Goal: Task Accomplishment & Management: Manage account settings

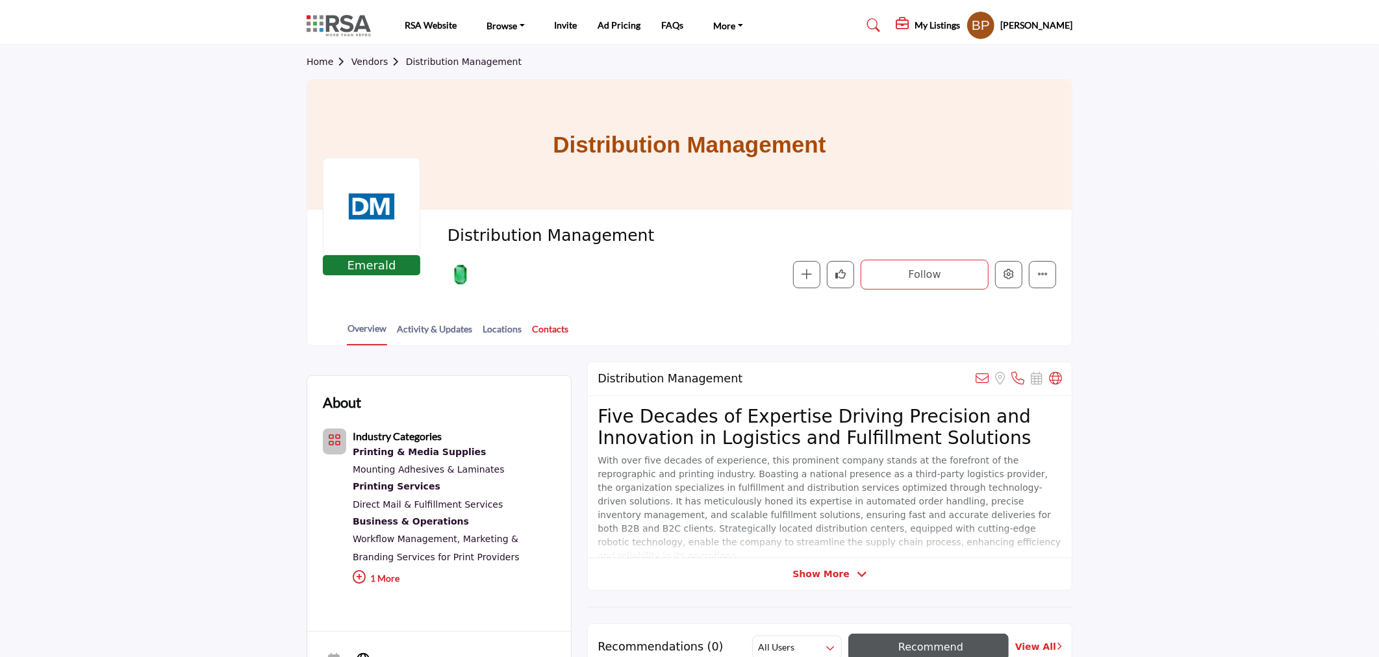
click at [542, 333] on link "Contacts" at bounding box center [550, 333] width 38 height 23
click at [0, 0] on div at bounding box center [0, 0] width 0 height 0
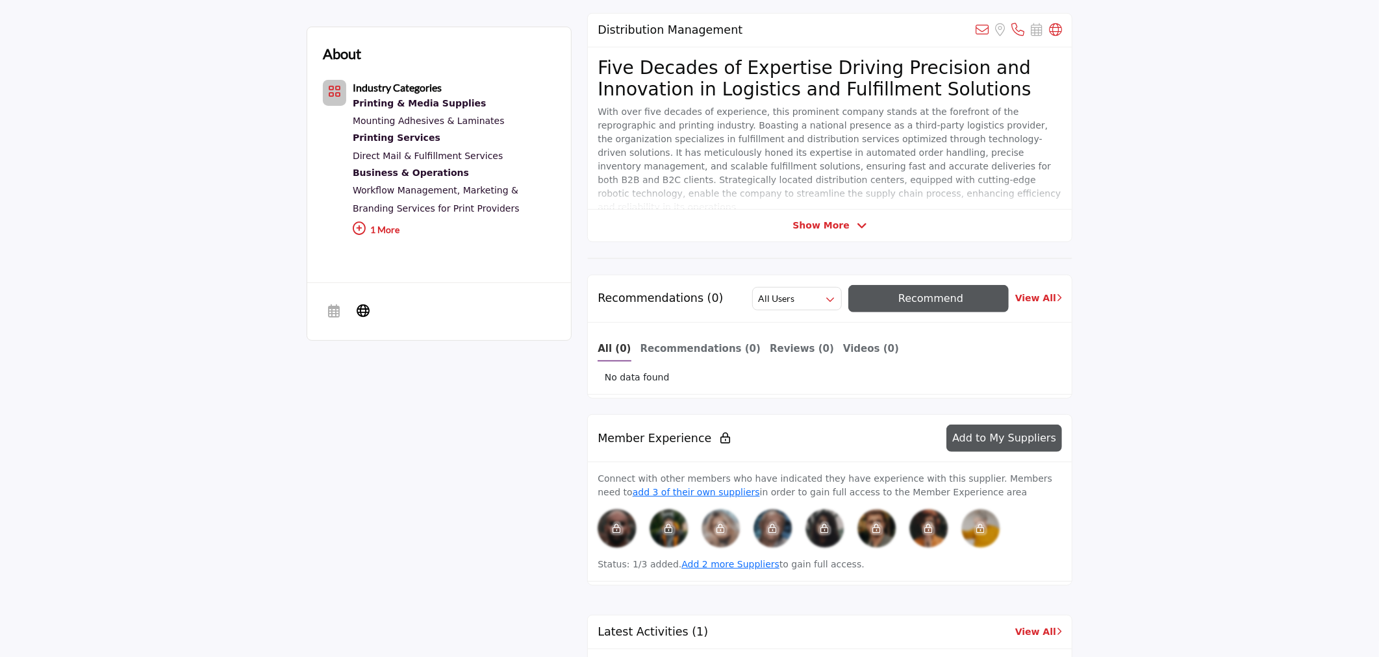
scroll to position [144, 0]
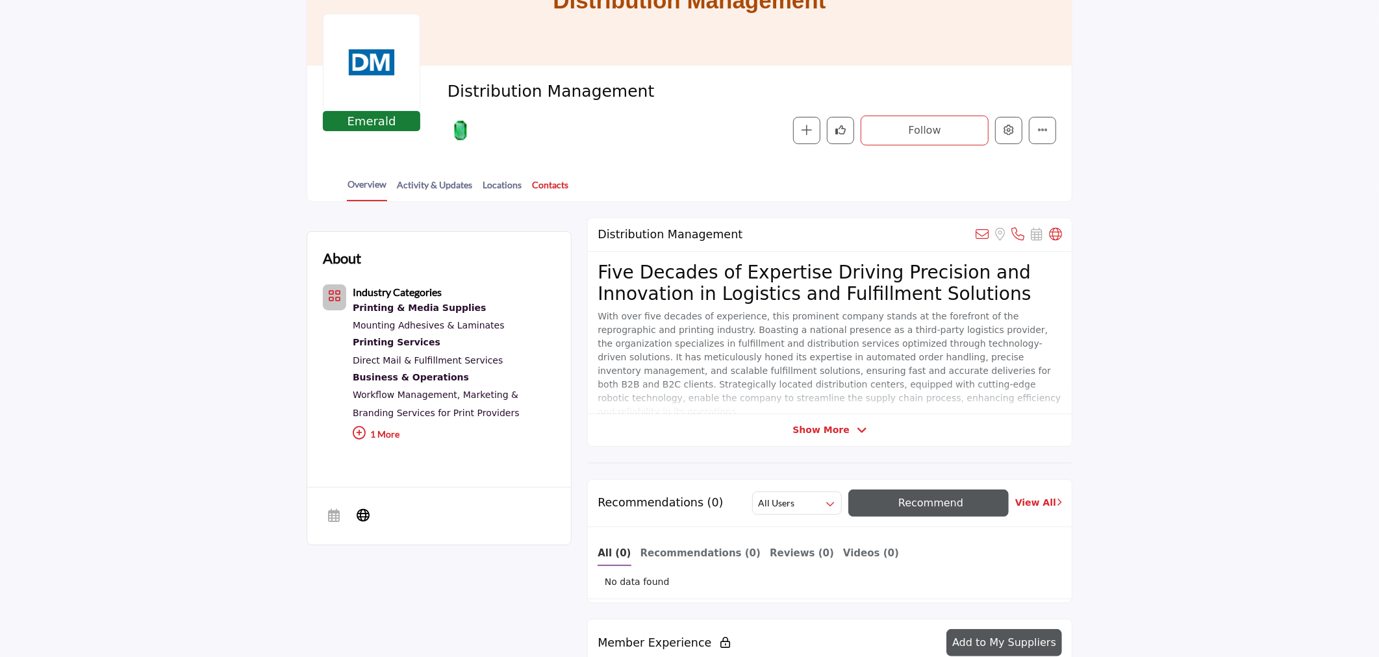
click at [563, 180] on link "Contacts" at bounding box center [550, 189] width 38 height 23
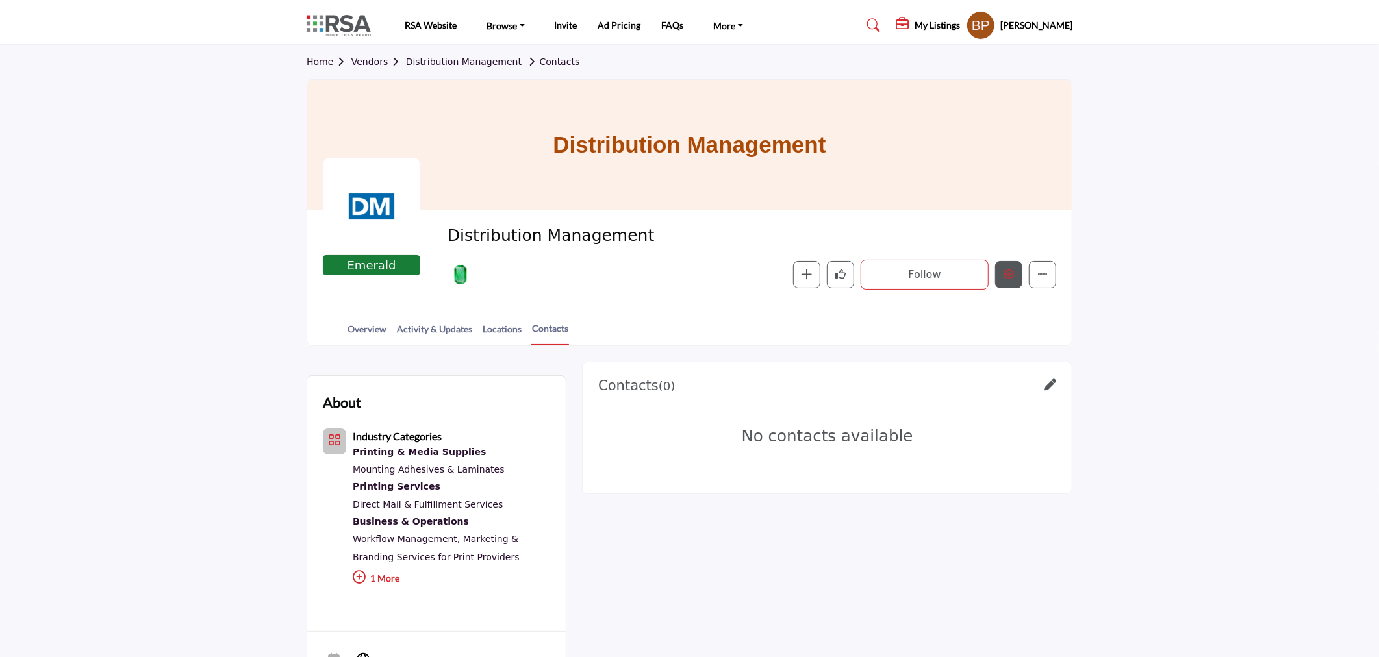
click at [1007, 268] on button "Edit company" at bounding box center [1008, 274] width 27 height 27
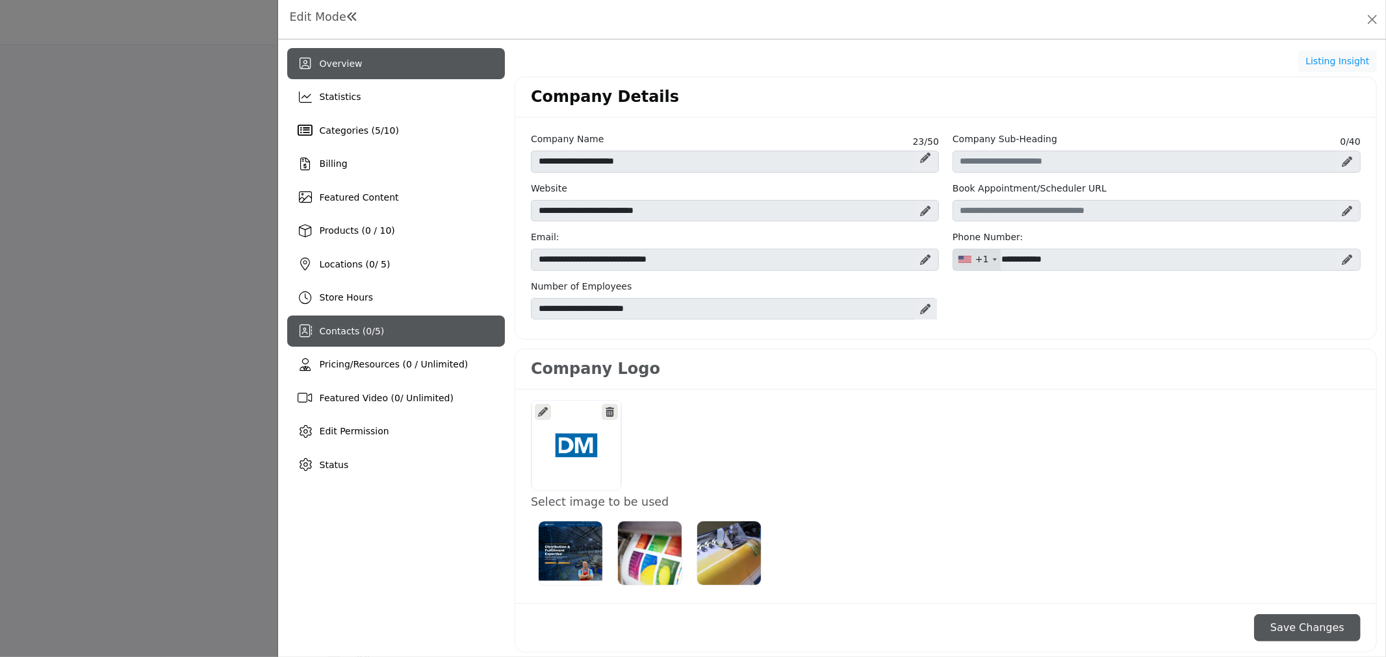
click at [380, 338] on div "Contacts ( 0 / 5 )" at bounding box center [352, 332] width 65 height 14
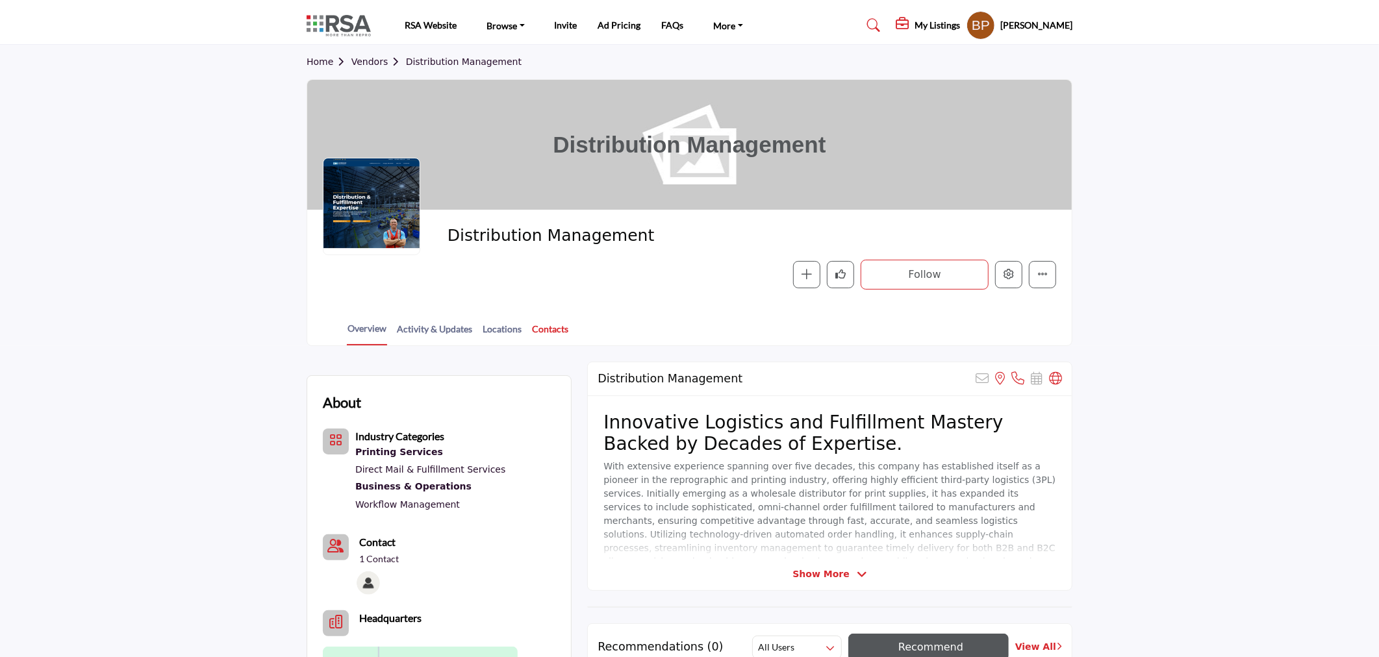
click at [554, 324] on link "Contacts" at bounding box center [550, 333] width 38 height 23
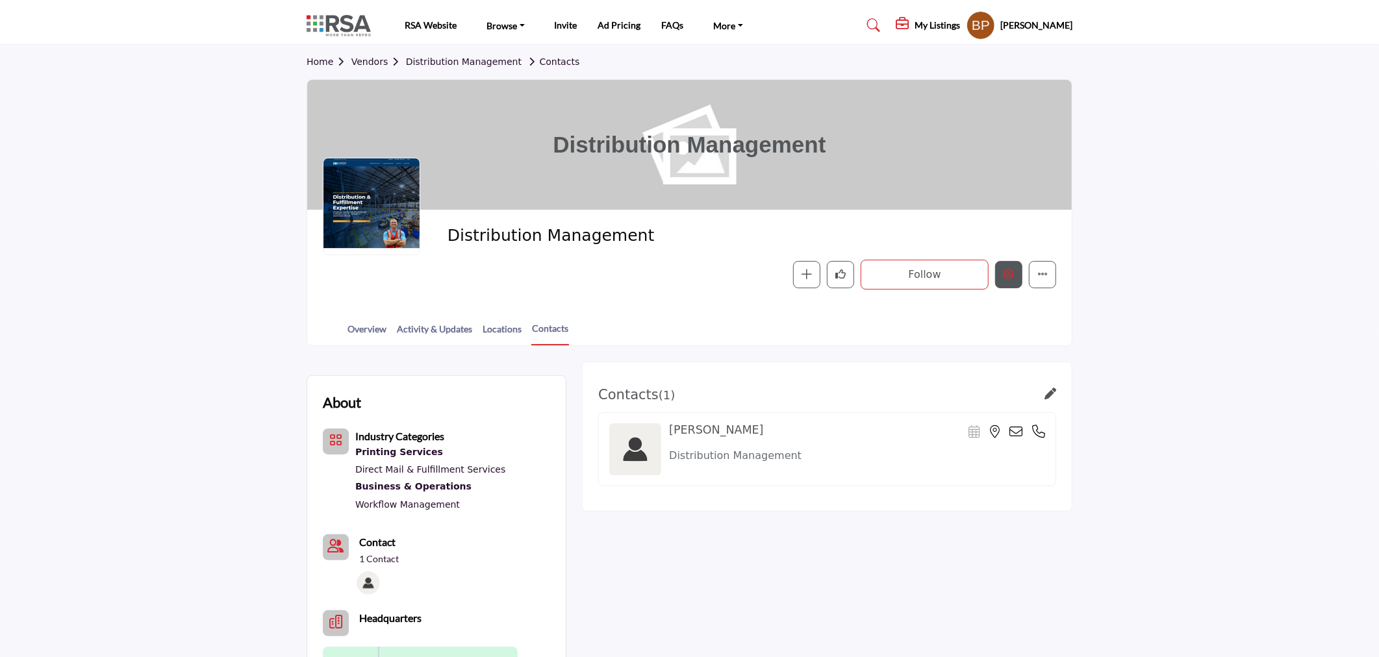
click at [1009, 275] on icon "Edit company" at bounding box center [1009, 274] width 10 height 10
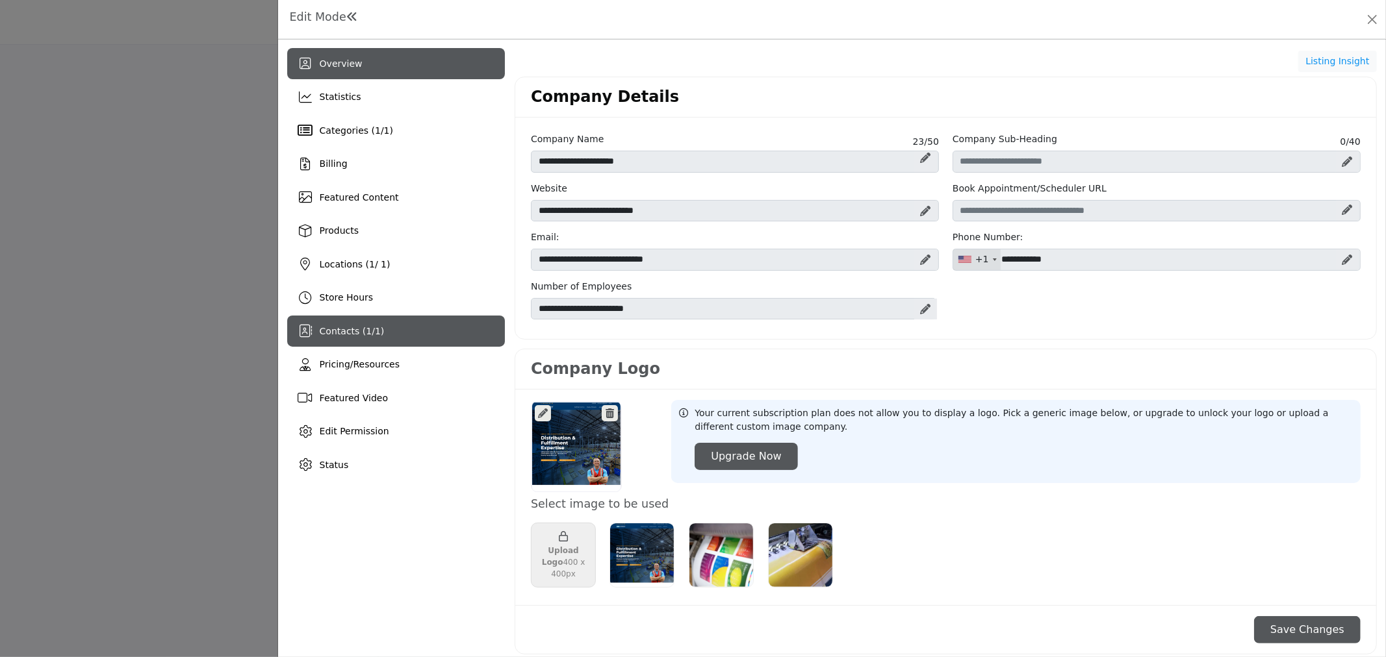
click at [353, 334] on span "Contacts ( 1 / 1 )" at bounding box center [352, 331] width 65 height 10
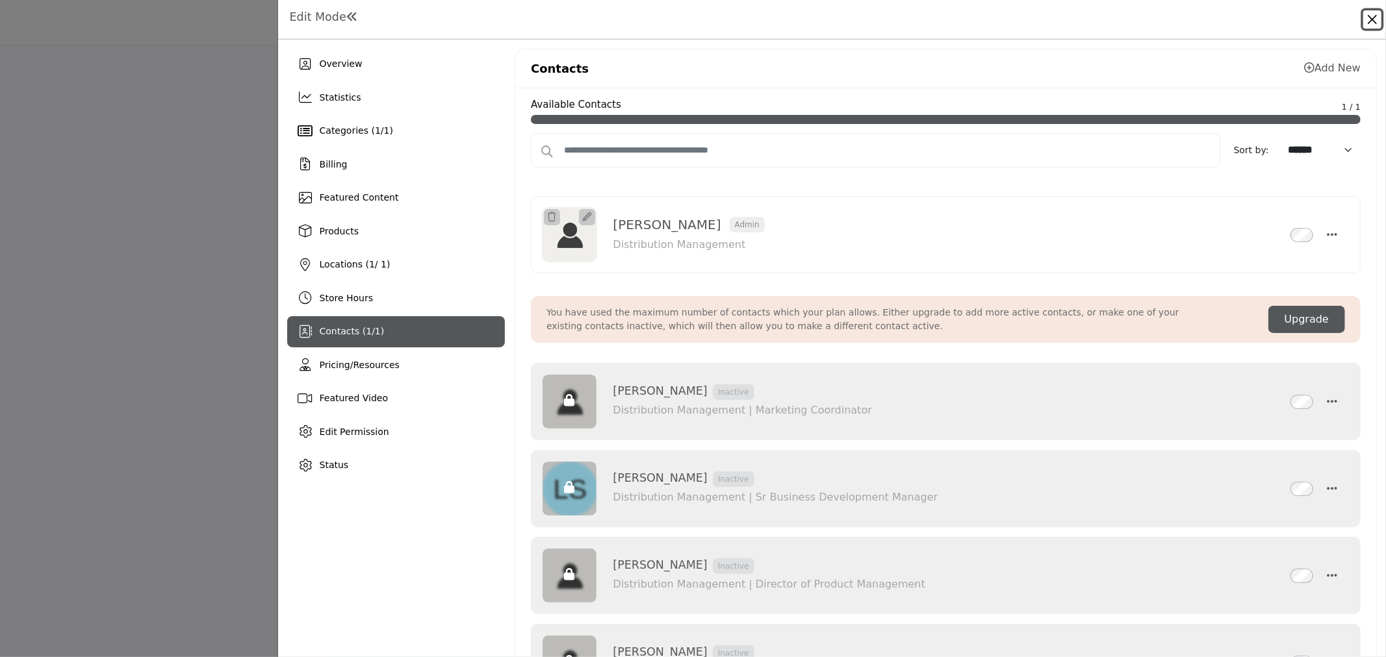
click at [1369, 14] on button "Close" at bounding box center [1372, 19] width 18 height 18
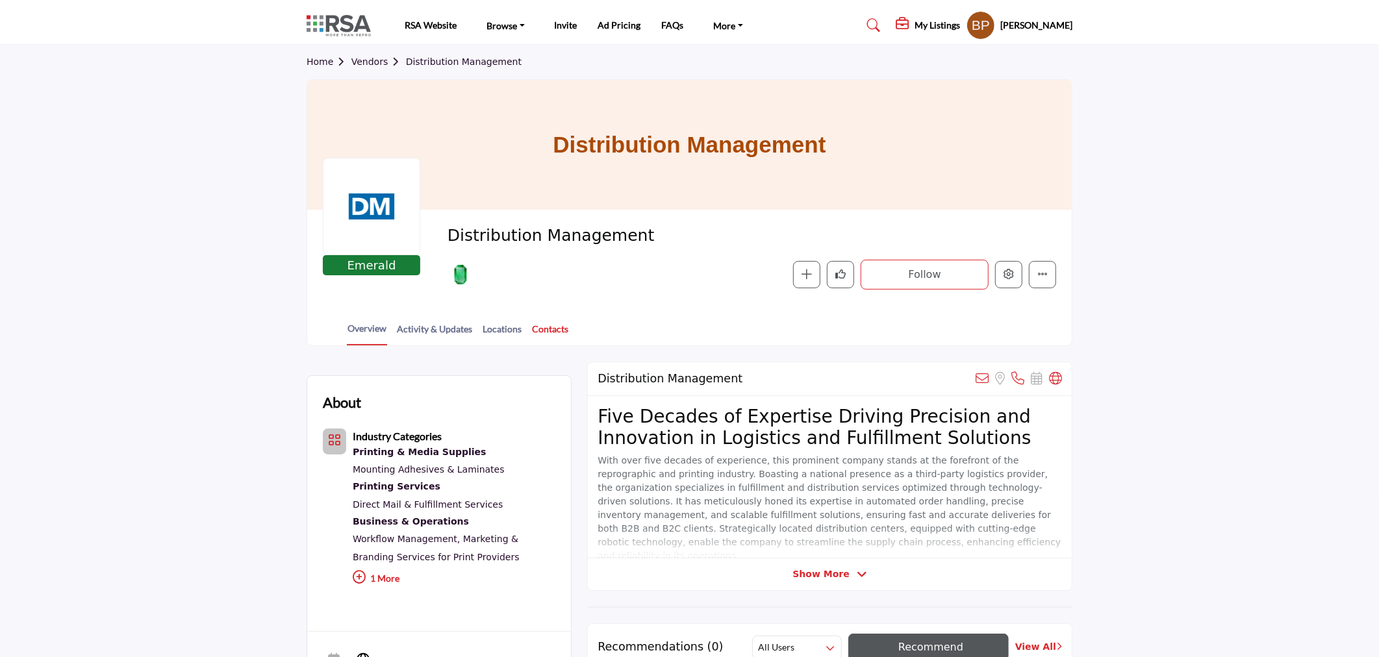
click at [557, 329] on link "Contacts" at bounding box center [550, 333] width 38 height 23
click at [552, 325] on link "Contacts" at bounding box center [550, 333] width 38 height 23
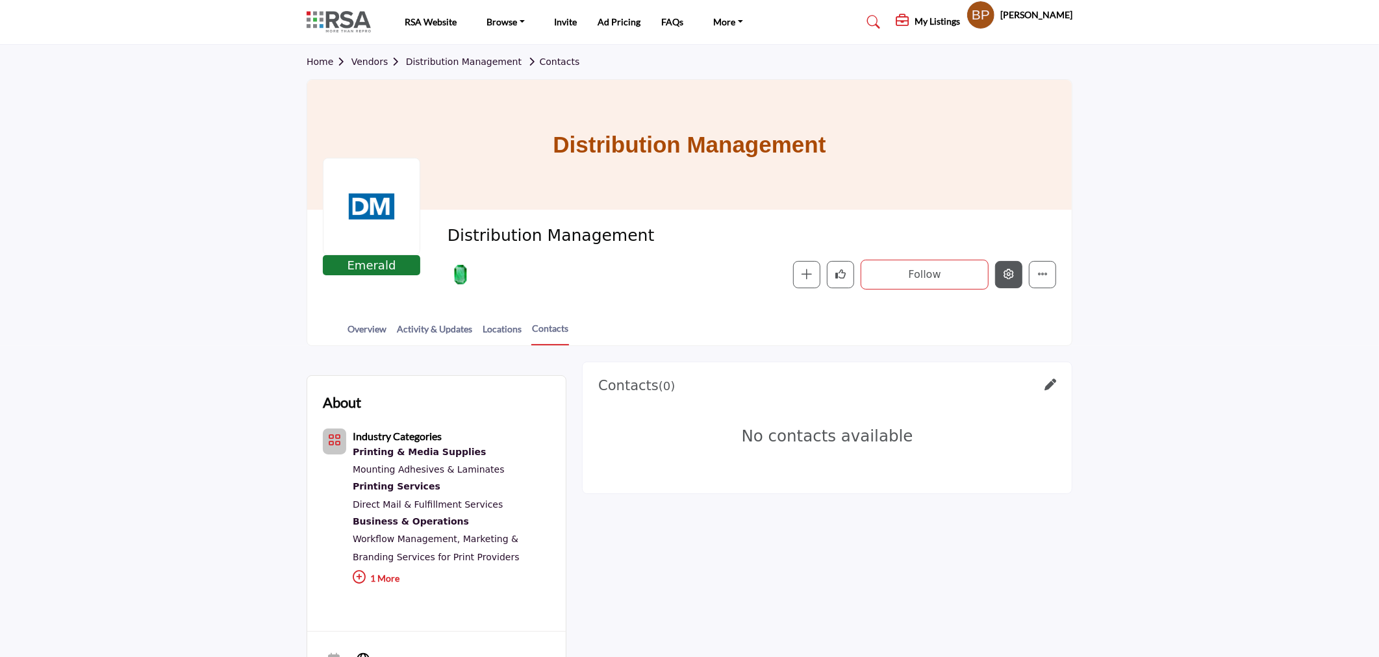
click at [1012, 274] on body "RSA Website Browse Find an RSA Member" at bounding box center [689, 484] width 1379 height 969
click at [1008, 277] on icon "Edit company" at bounding box center [1009, 274] width 10 height 10
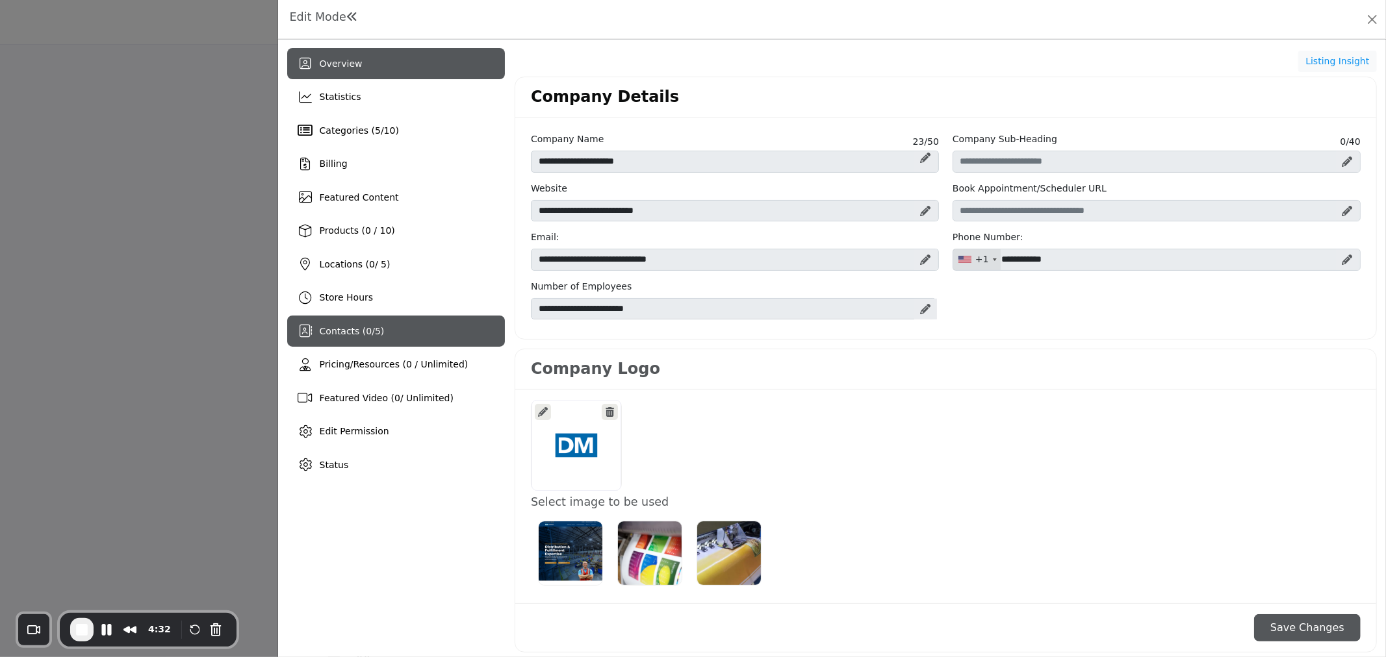
click at [364, 327] on span "Contacts ( 0 / 5 )" at bounding box center [352, 331] width 65 height 10
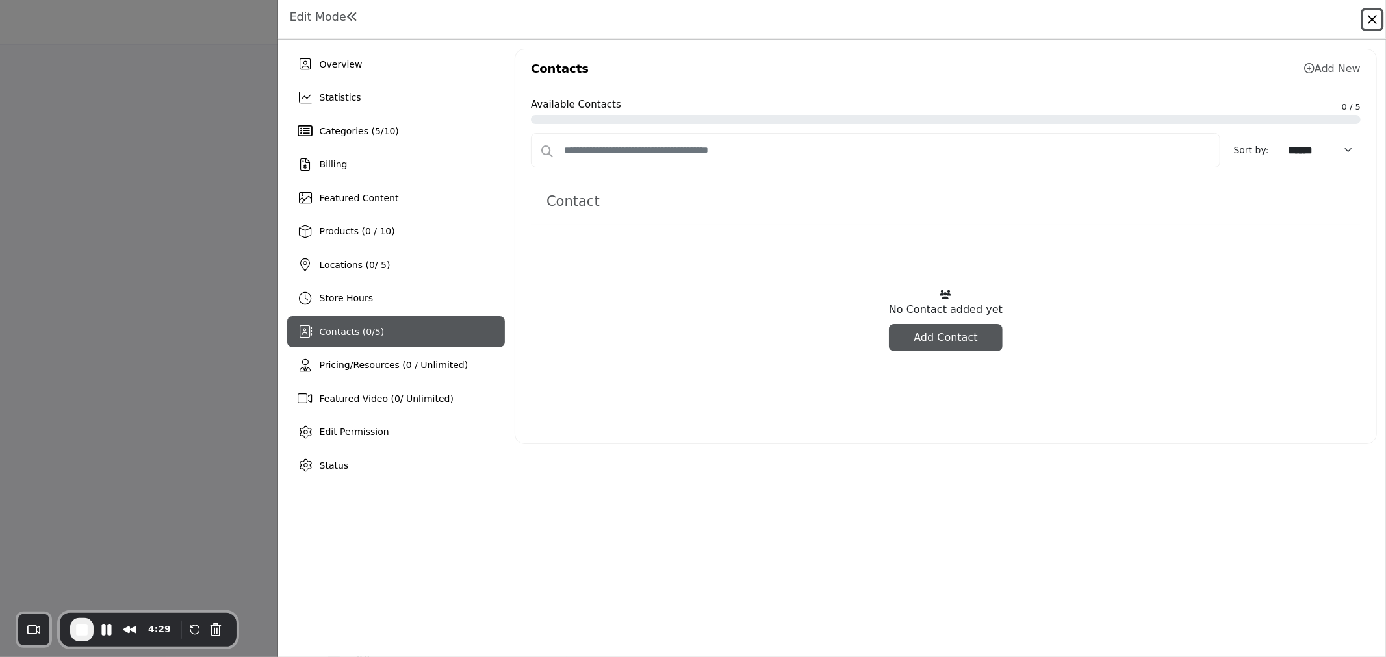
click at [1366, 18] on button "Close" at bounding box center [1372, 19] width 18 height 18
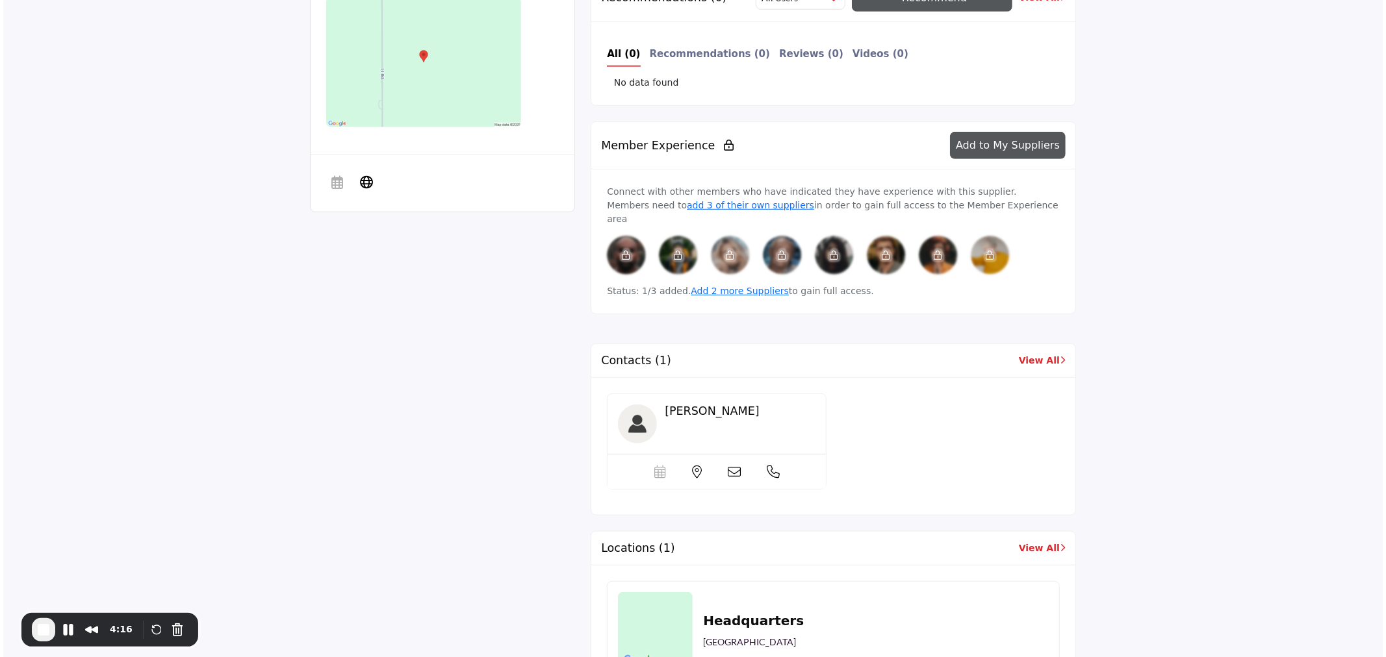
scroll to position [72, 0]
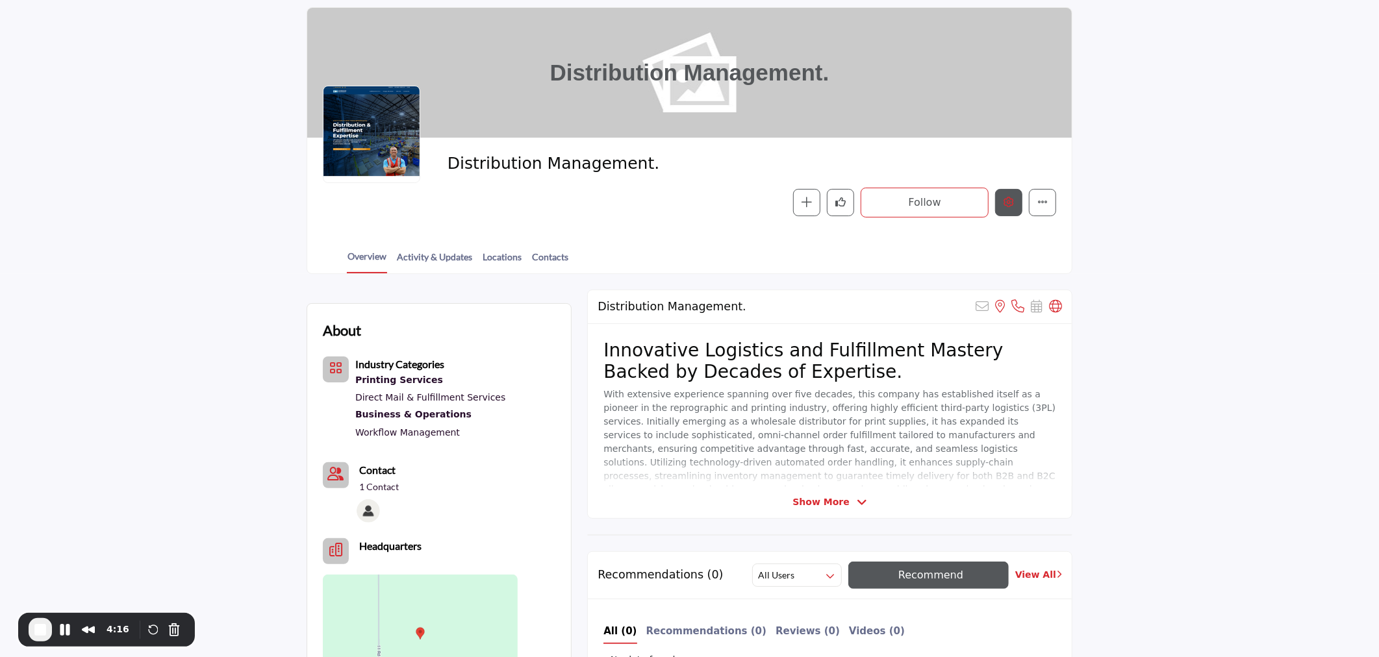
click at [1007, 204] on icon "Edit company" at bounding box center [1009, 202] width 10 height 10
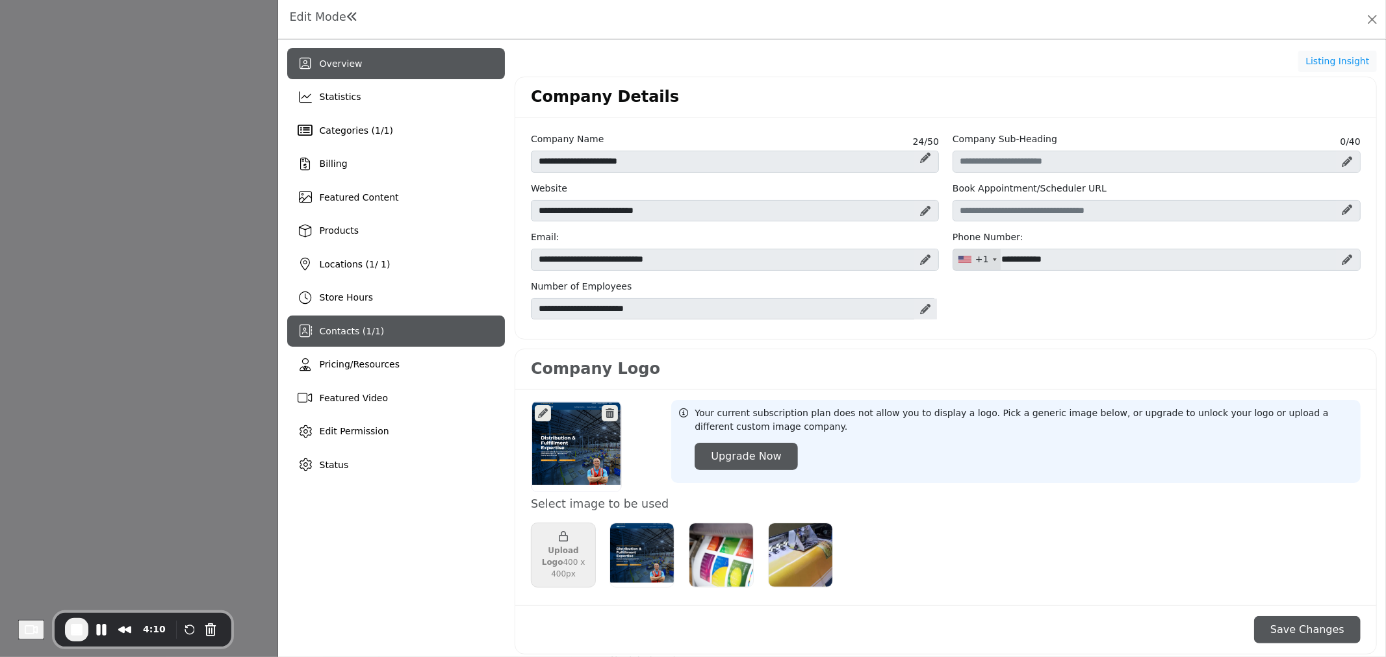
click at [383, 325] on div "Contacts ( 1 / 1 )" at bounding box center [396, 331] width 218 height 31
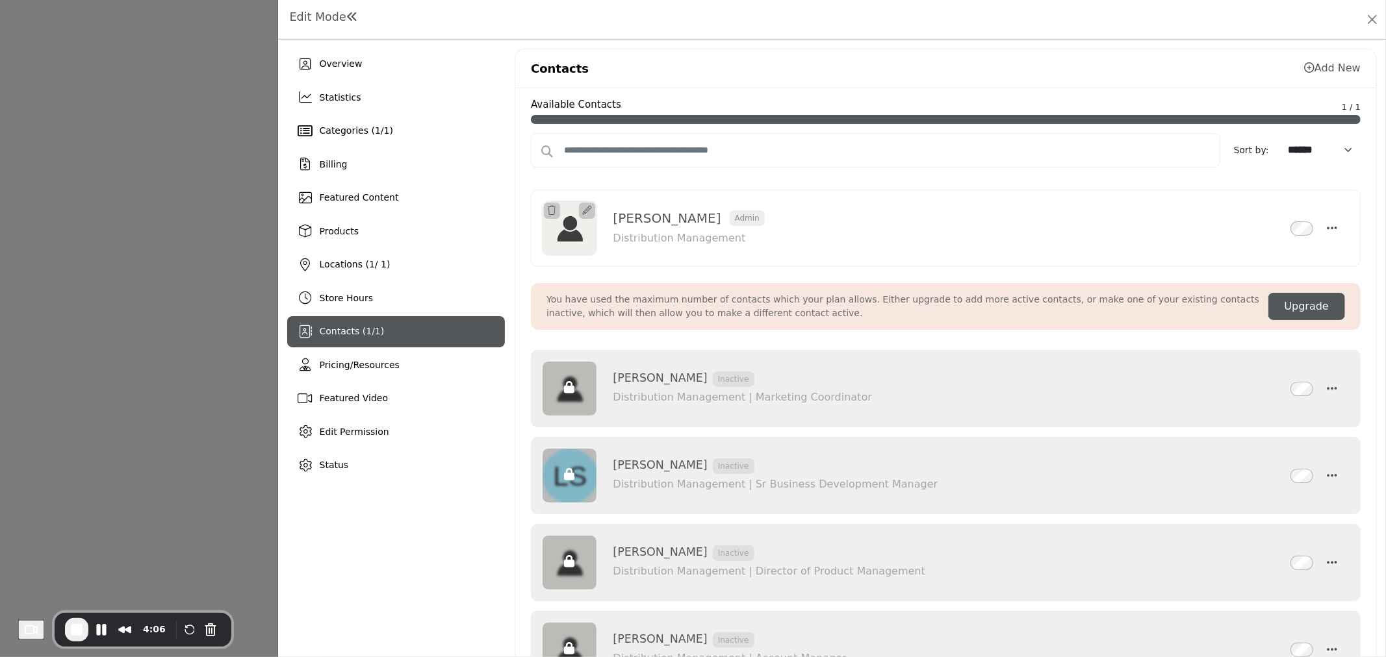
scroll to position [75, 0]
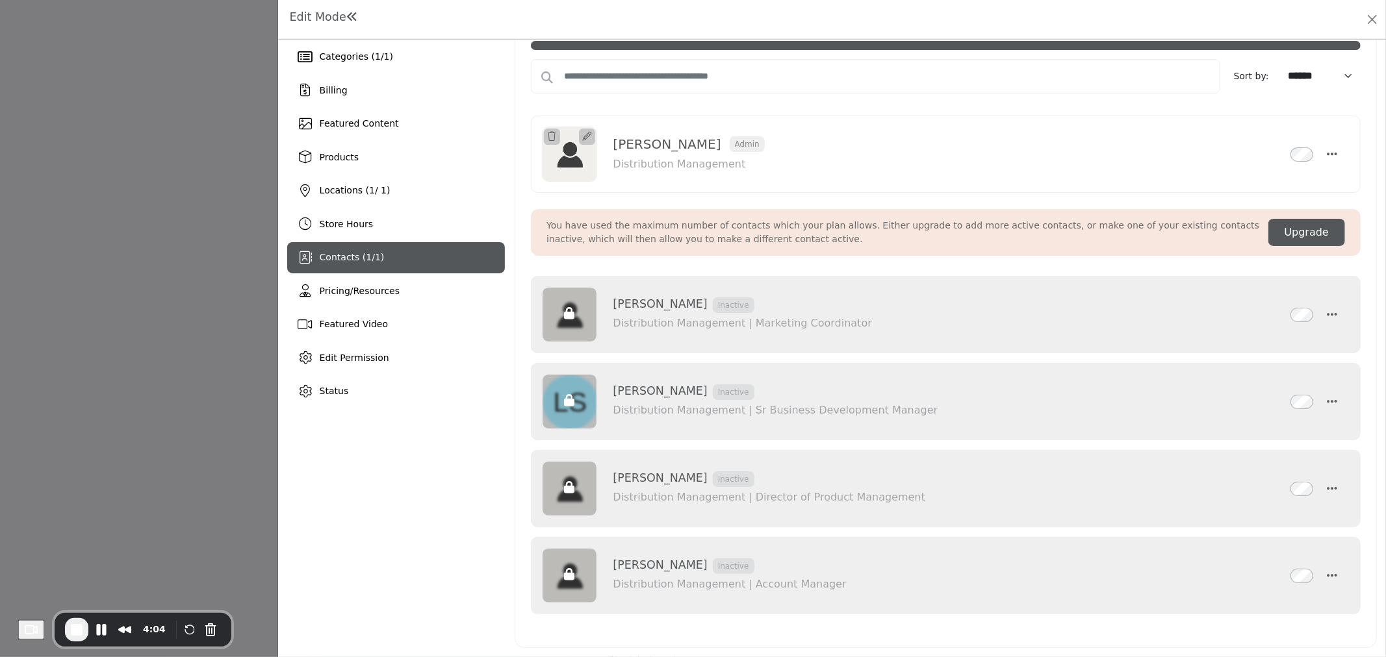
drag, startPoint x: 609, startPoint y: 390, endPoint x: 676, endPoint y: 388, distance: 66.9
click at [676, 388] on div "Lisa Schultz Inactive Distribution Management | Sr Business Development Manager…" at bounding box center [946, 401] width 808 height 55
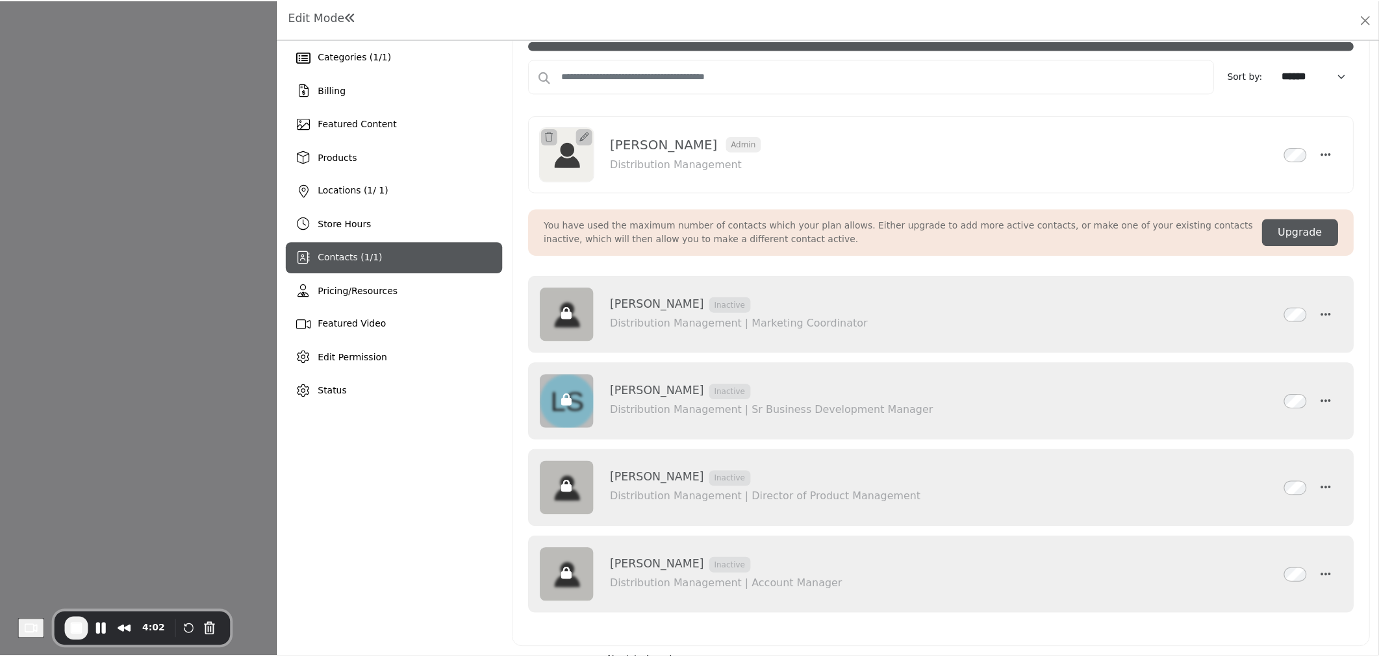
scroll to position [0, 0]
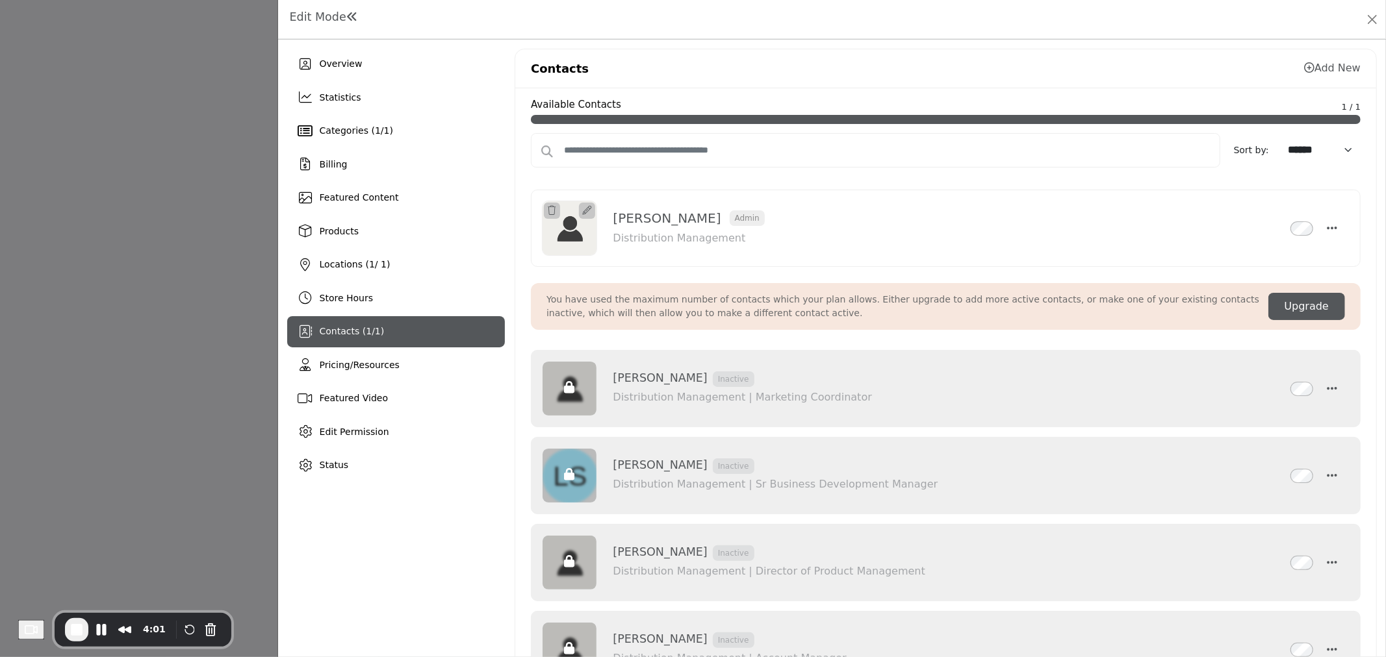
click at [1119, 67] on div "Contacts Add New" at bounding box center [945, 68] width 861 height 39
click at [1372, 13] on button "Close" at bounding box center [1372, 19] width 18 height 18
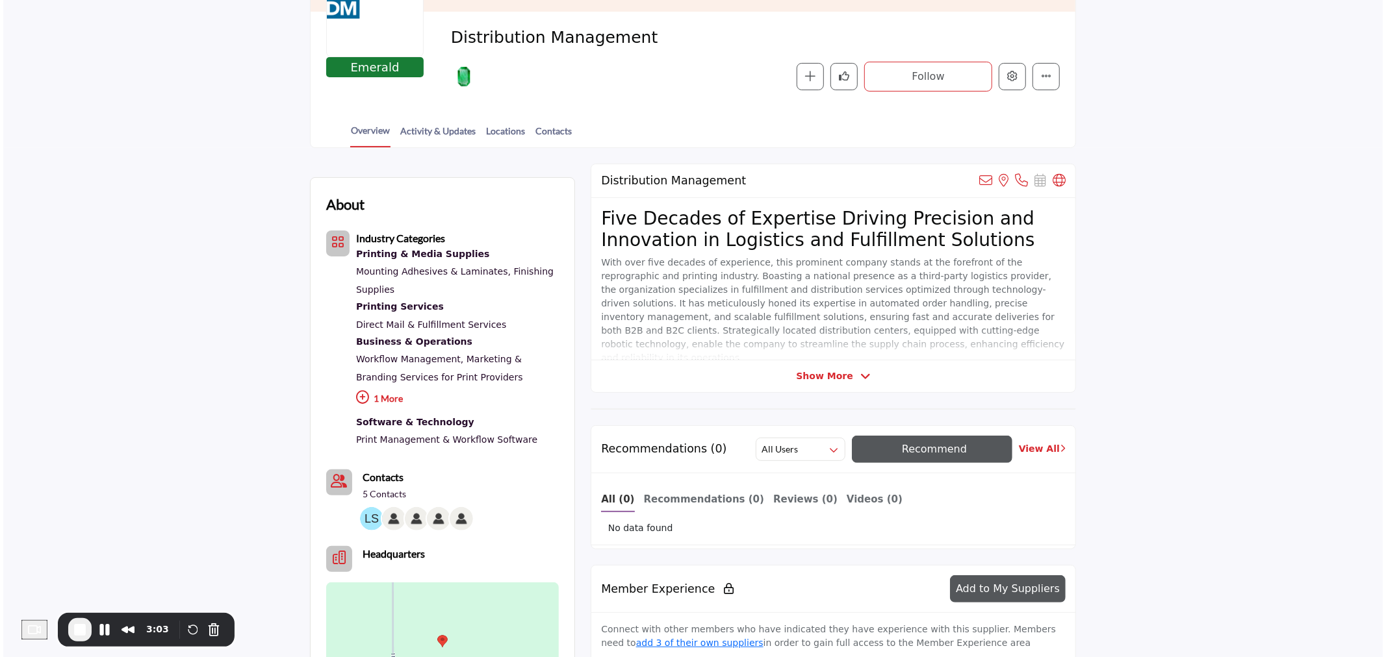
scroll to position [72, 0]
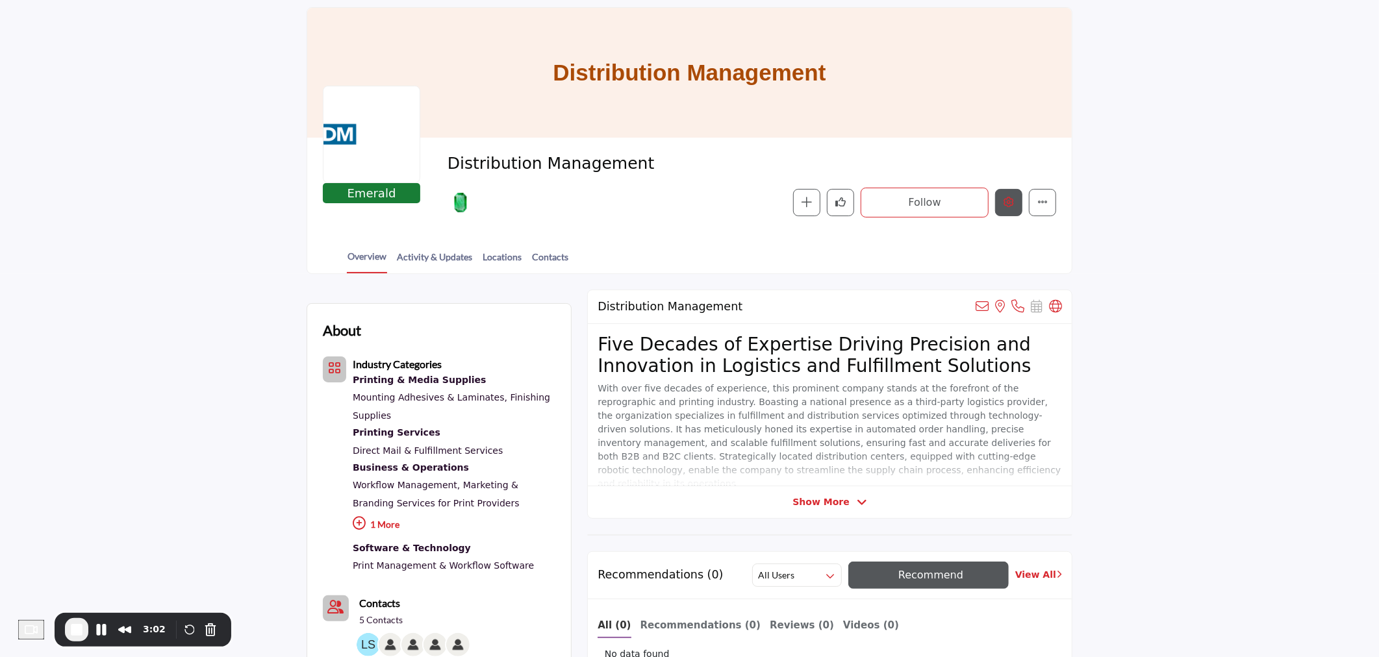
click at [1012, 205] on icon "Edit company" at bounding box center [1009, 202] width 10 height 10
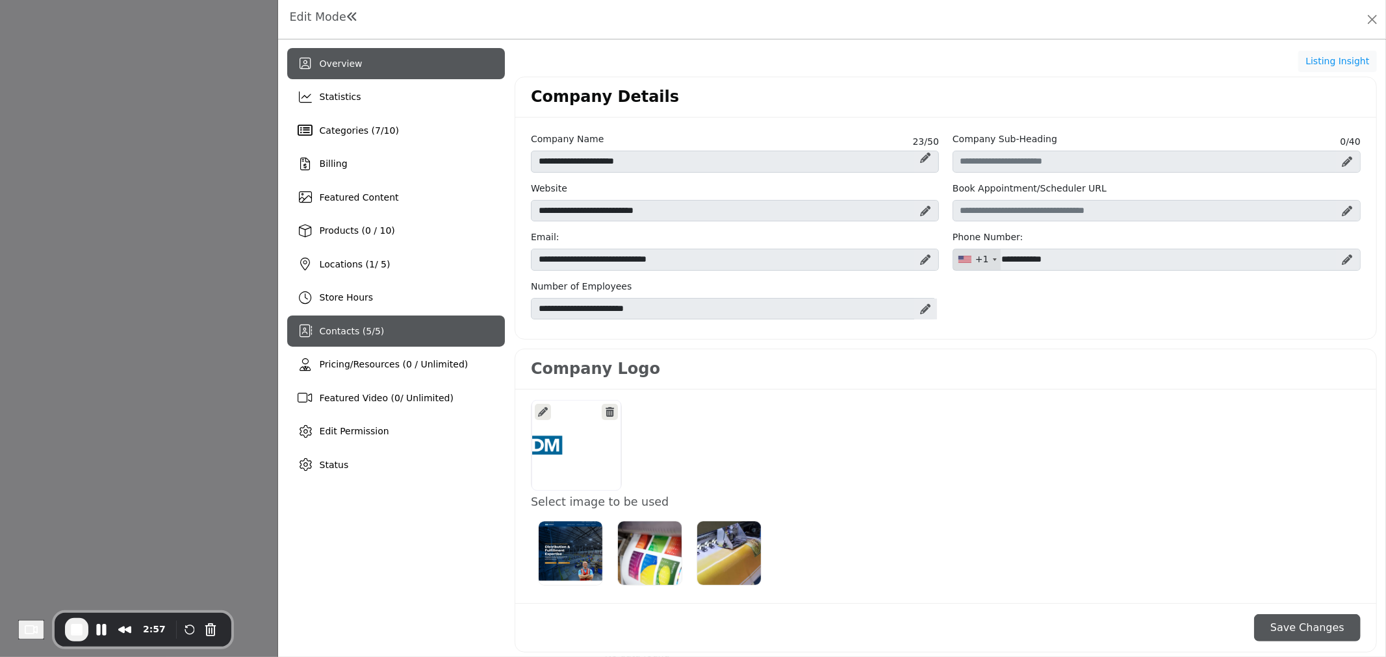
click at [368, 331] on span "Contacts ( 5 / 5 )" at bounding box center [352, 331] width 65 height 10
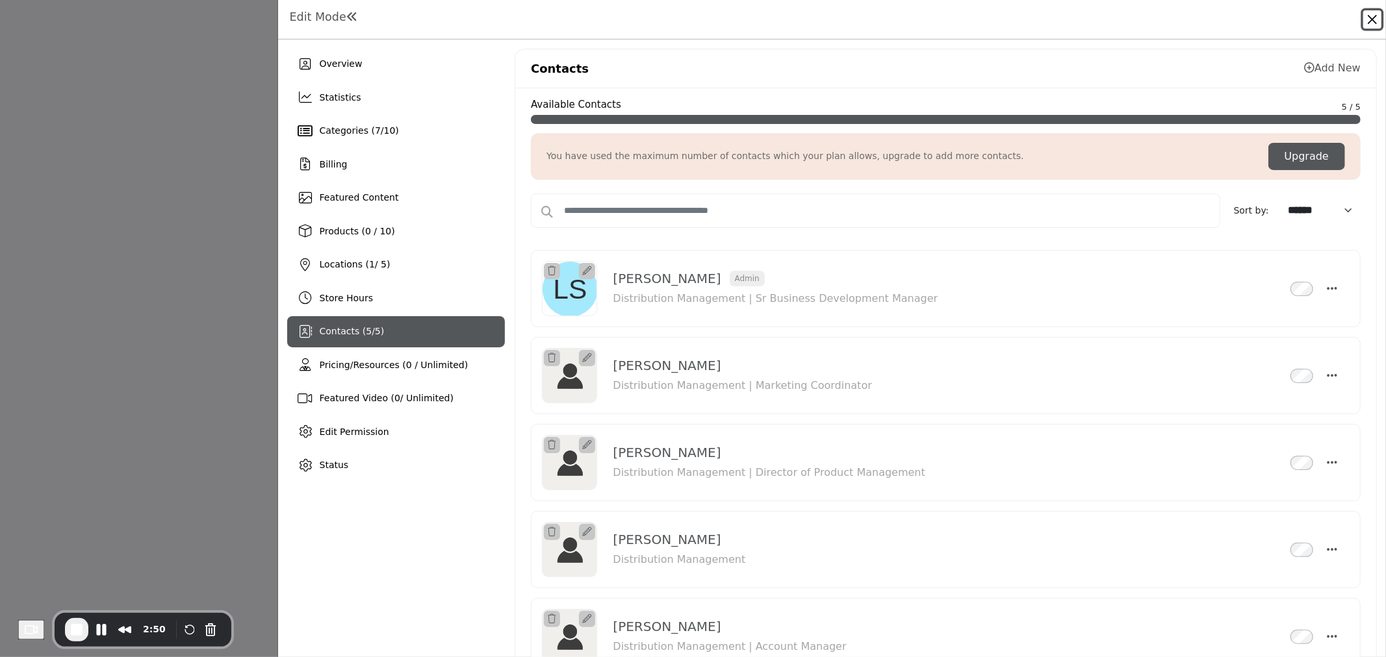
click at [1373, 18] on button "Close" at bounding box center [1372, 19] width 18 height 18
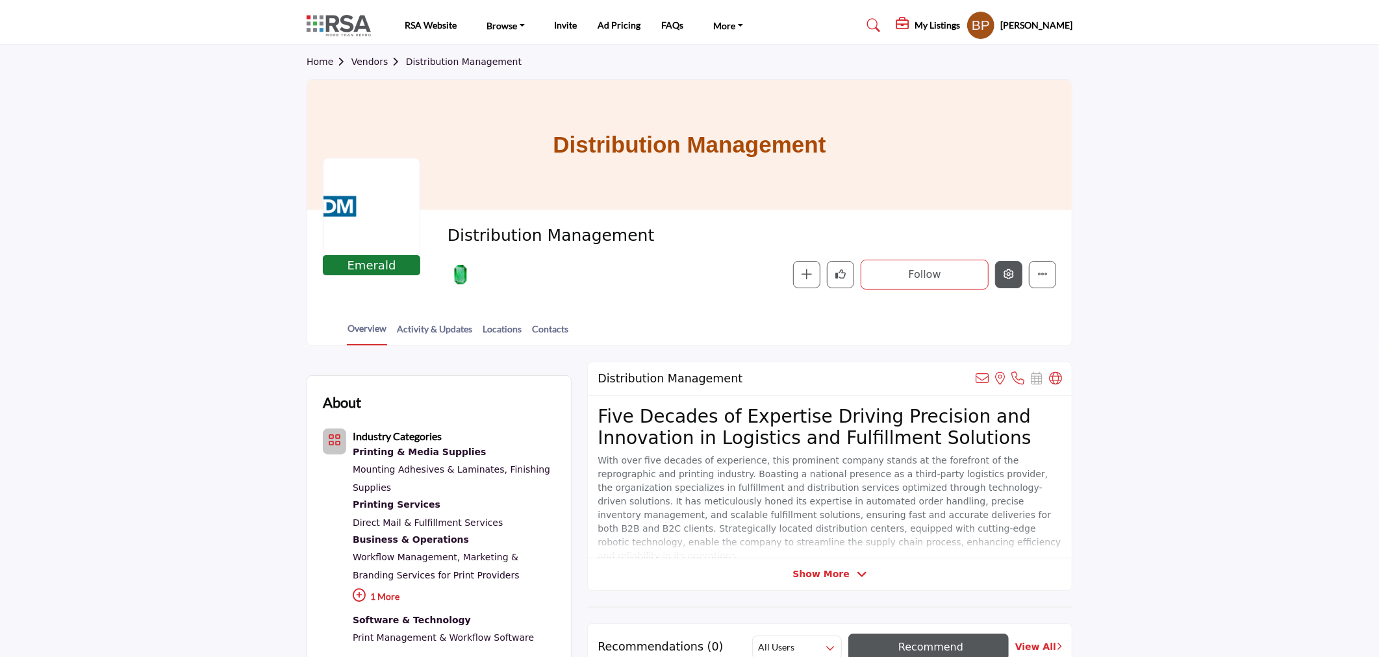
click at [1005, 273] on icon "Edit company" at bounding box center [1009, 274] width 10 height 10
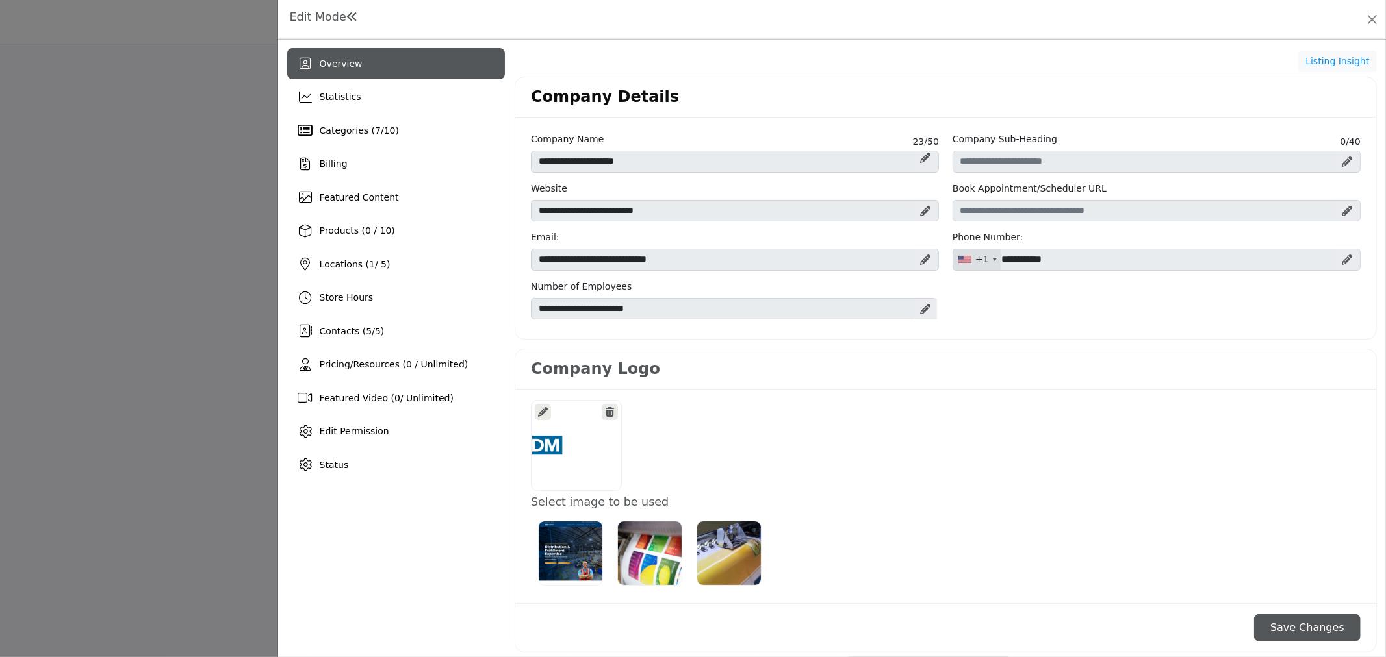
click at [572, 440] on div at bounding box center [576, 445] width 90 height 91
click at [181, 109] on div at bounding box center [693, 328] width 1386 height 657
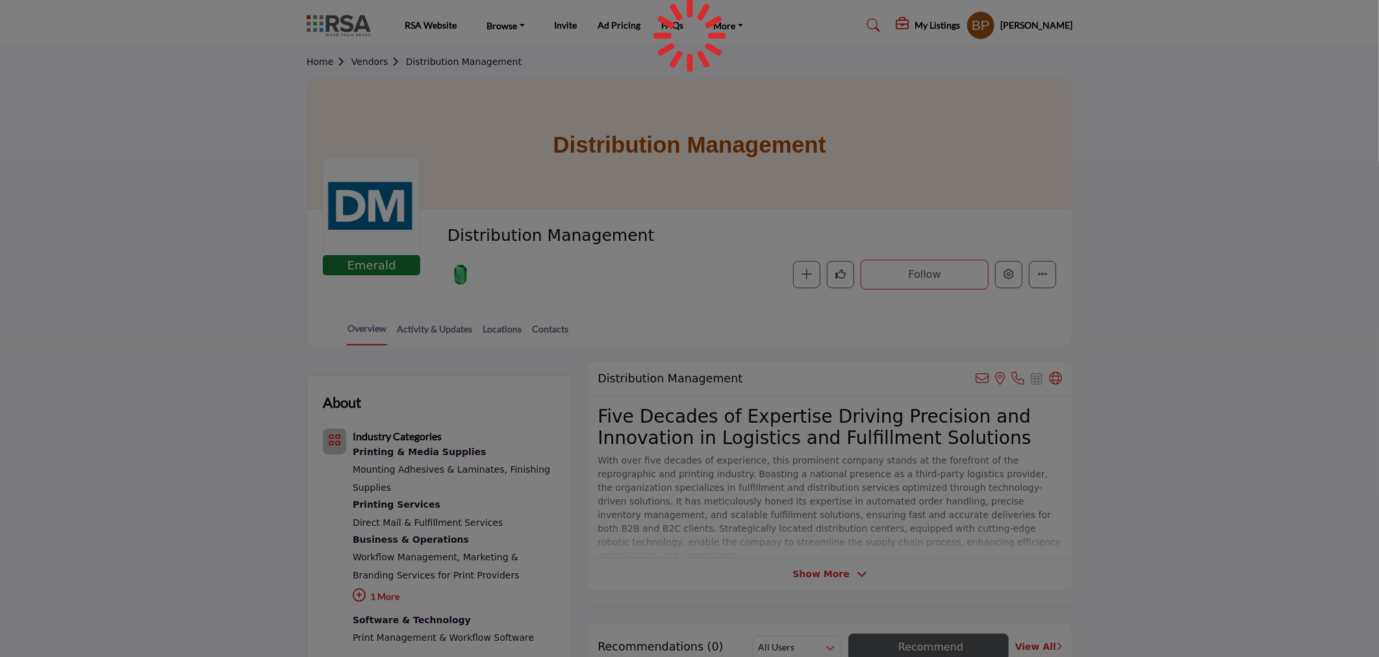
scroll to position [288, 0]
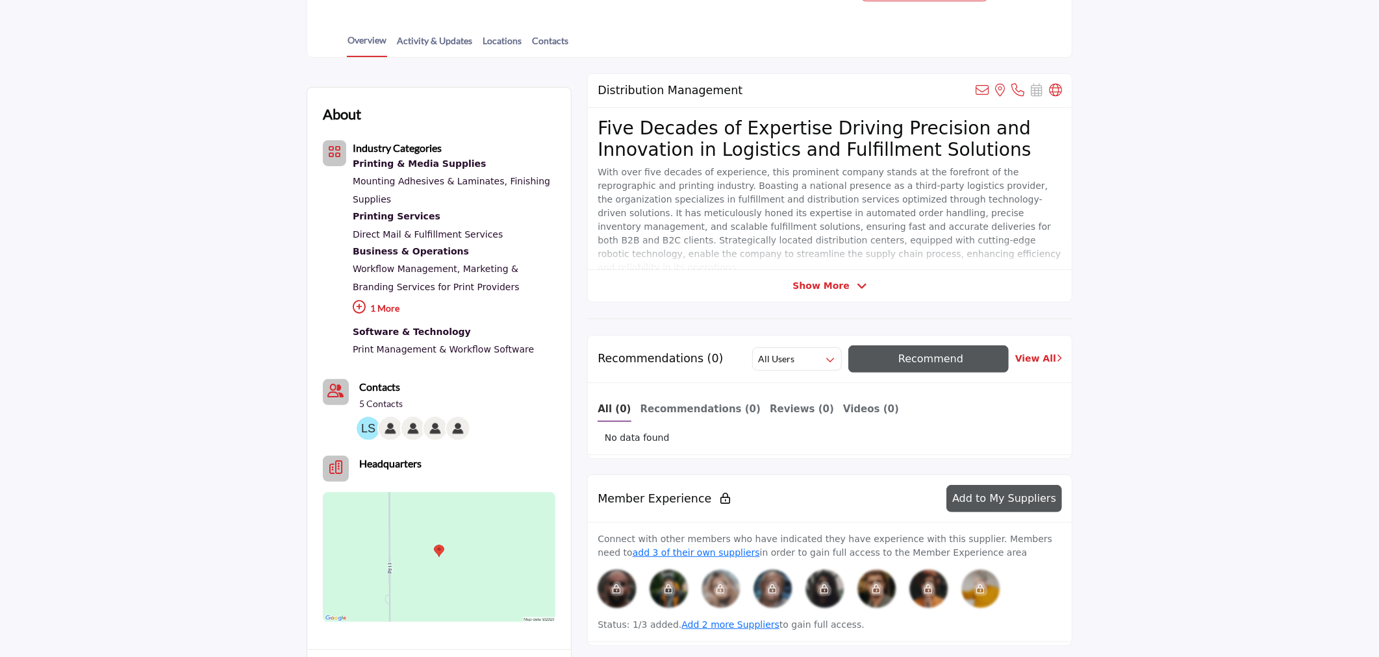
click at [857, 281] on icon at bounding box center [862, 287] width 10 height 12
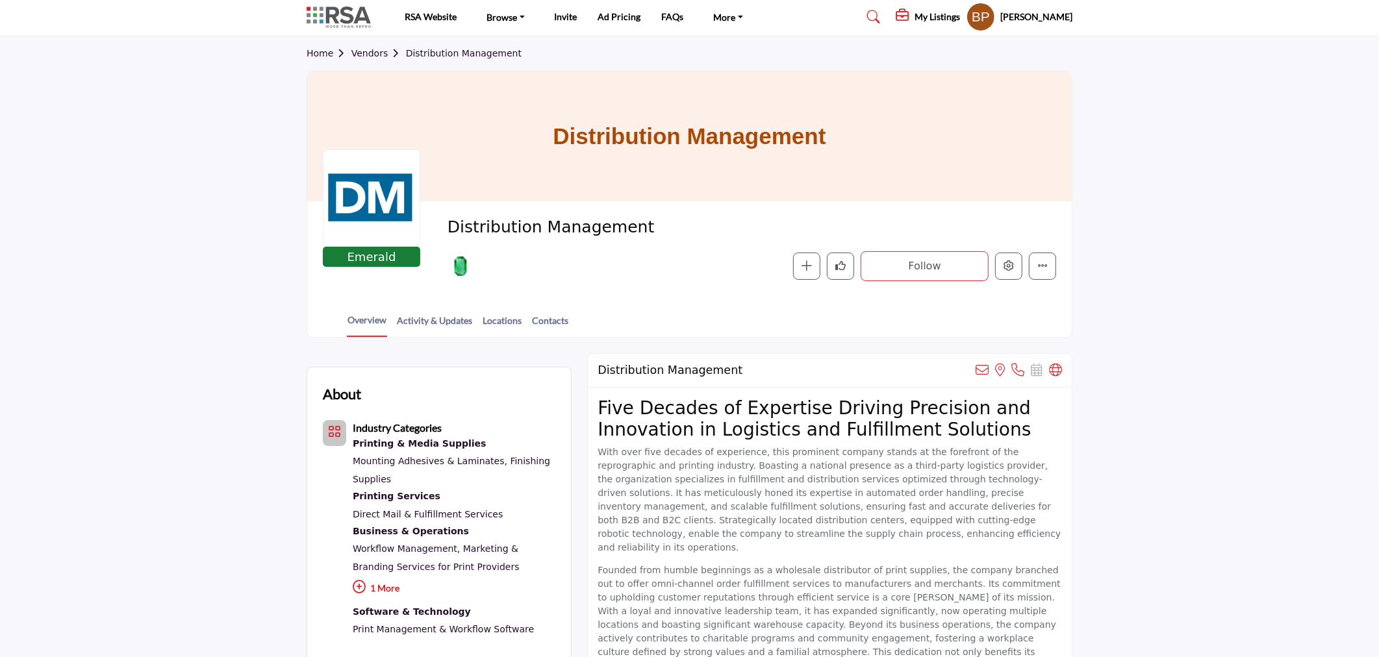
scroll to position [0, 0]
